Goal: Task Accomplishment & Management: Manage account settings

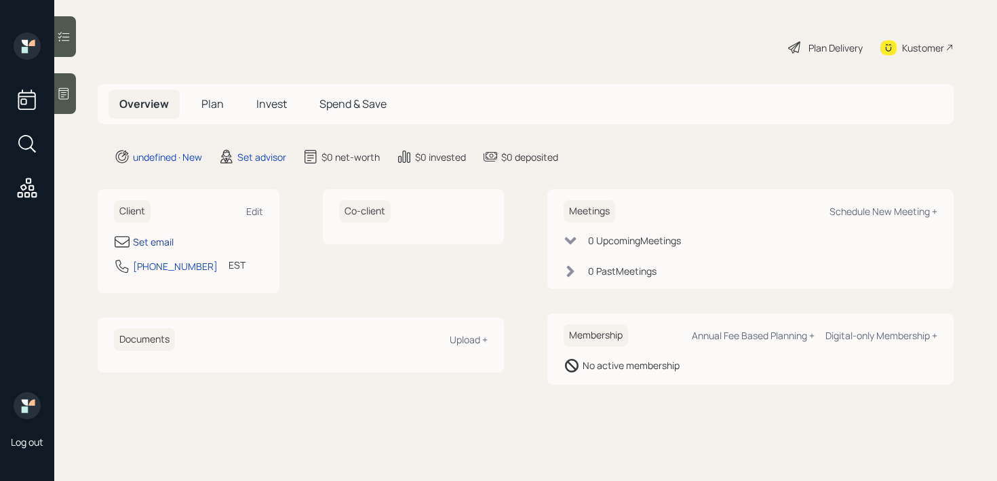
click at [156, 237] on div "Set email" at bounding box center [153, 242] width 41 height 14
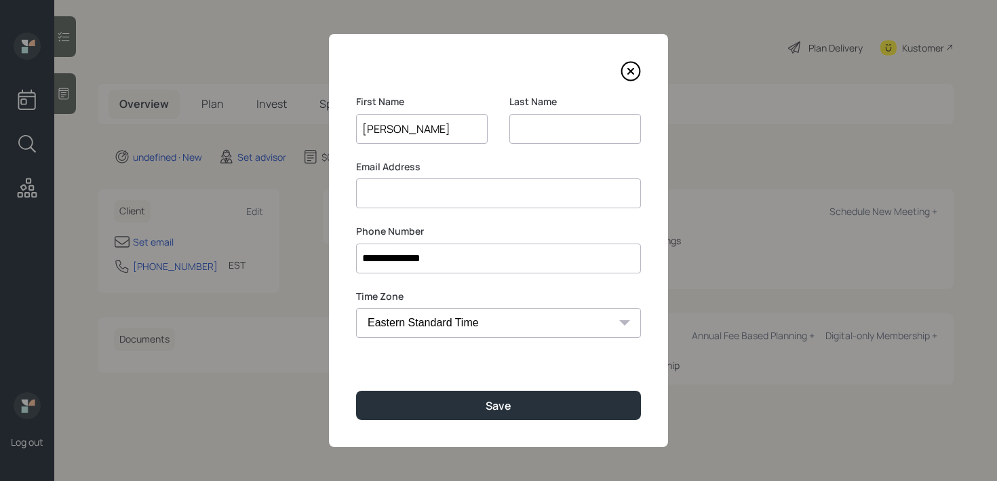
type input "Derek"
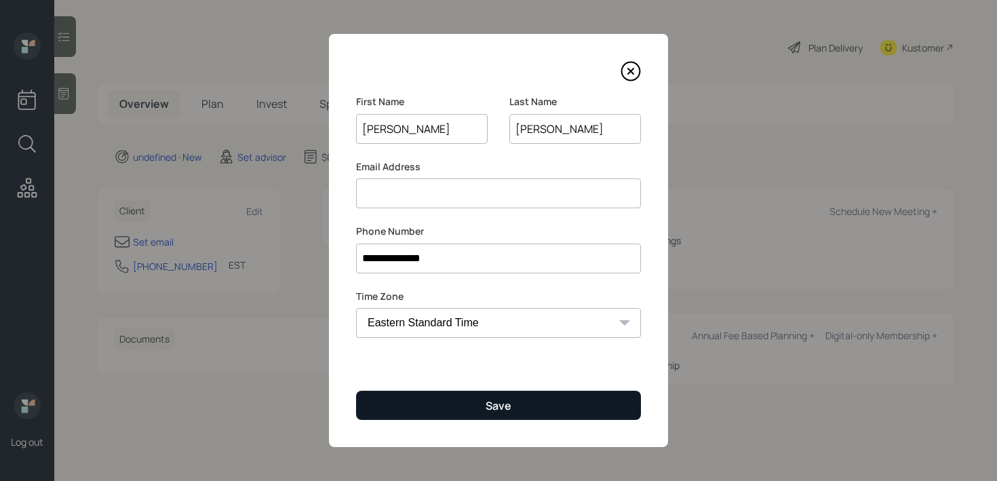
type input "Benedict"
click at [536, 410] on button "Save" at bounding box center [498, 405] width 285 height 29
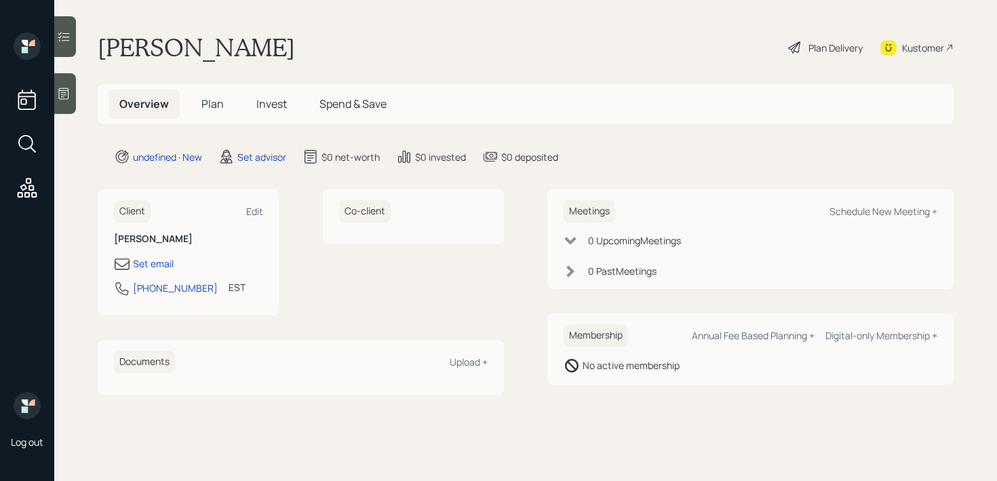
click at [64, 95] on icon at bounding box center [64, 94] width 14 height 14
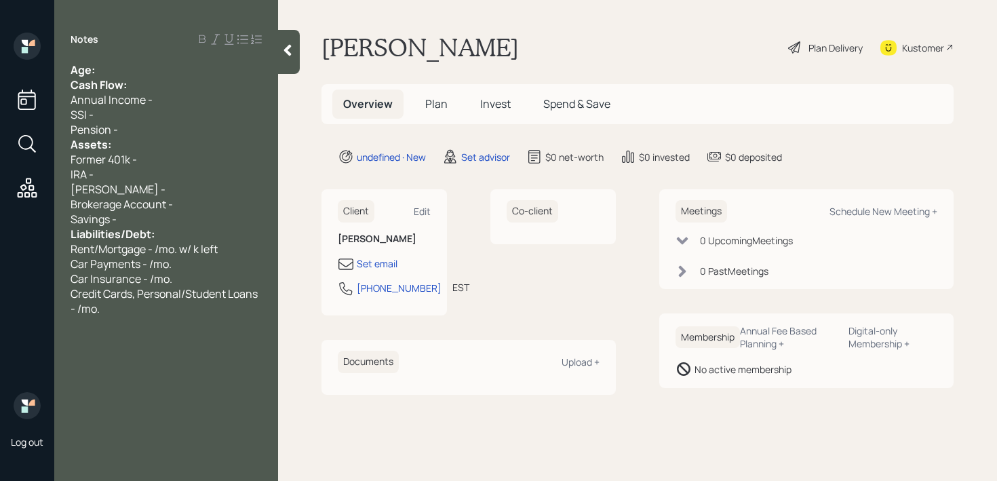
click at [100, 70] on div "Age:" at bounding box center [166, 69] width 191 height 15
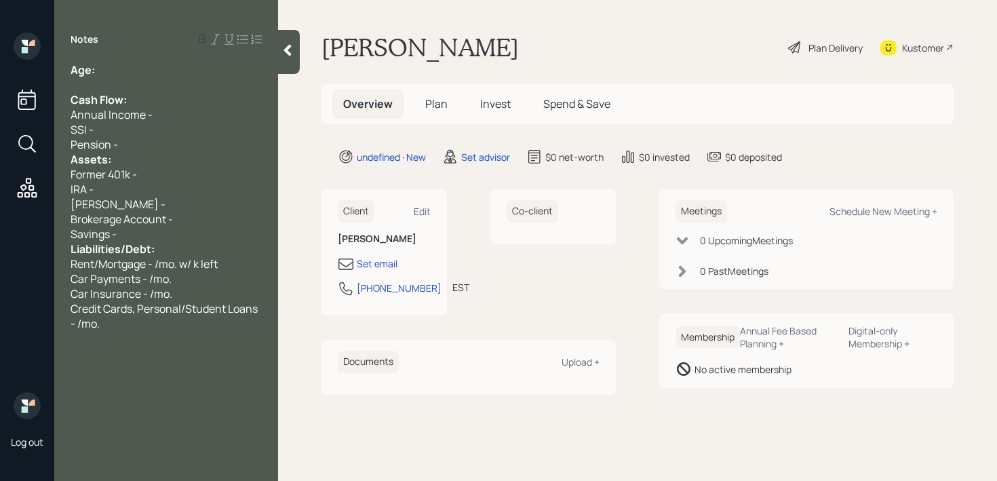
click at [163, 153] on div "Assets:" at bounding box center [166, 159] width 191 height 15
click at [170, 147] on div "Pension -" at bounding box center [166, 144] width 191 height 15
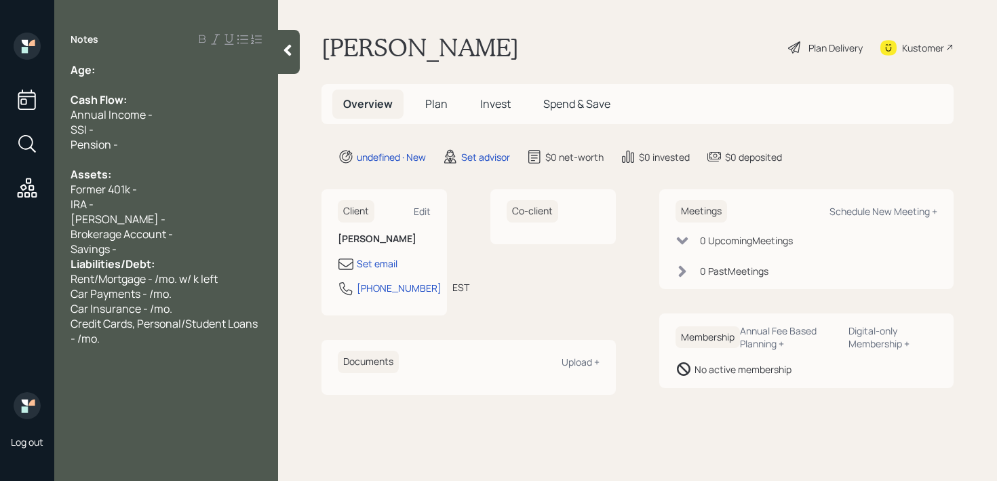
click at [145, 253] on div "Savings -" at bounding box center [166, 248] width 191 height 15
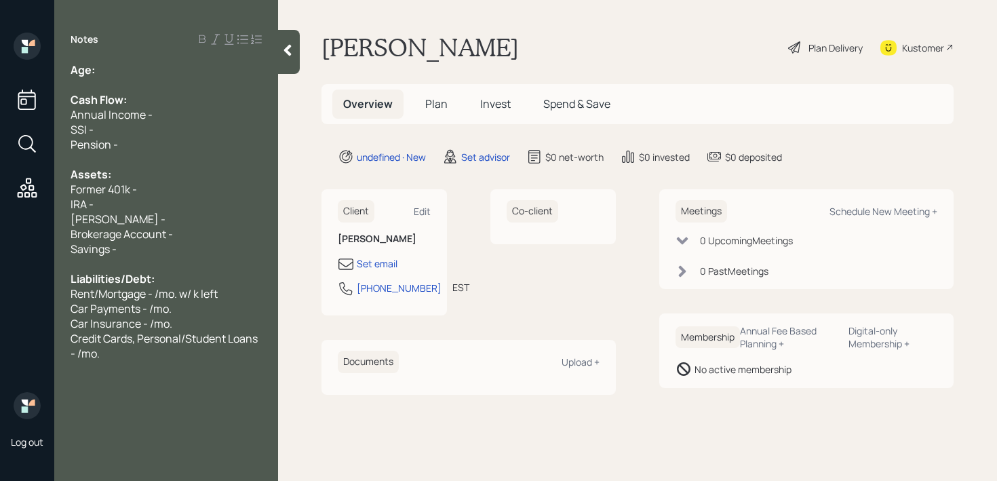
click at [132, 66] on div "Age:" at bounding box center [166, 69] width 191 height 15
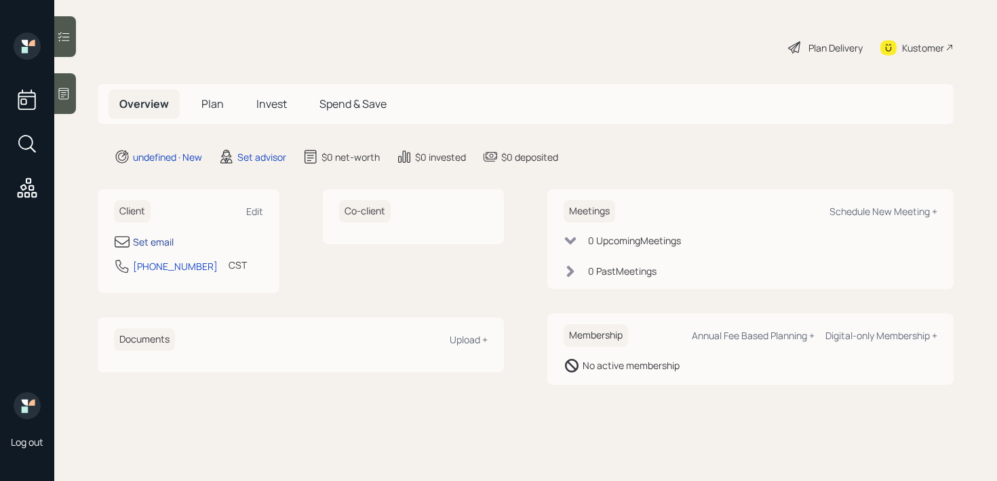
click at [164, 241] on div "Set email" at bounding box center [153, 242] width 41 height 14
select select "America/[GEOGRAPHIC_DATA]"
